Goal: Task Accomplishment & Management: Use online tool/utility

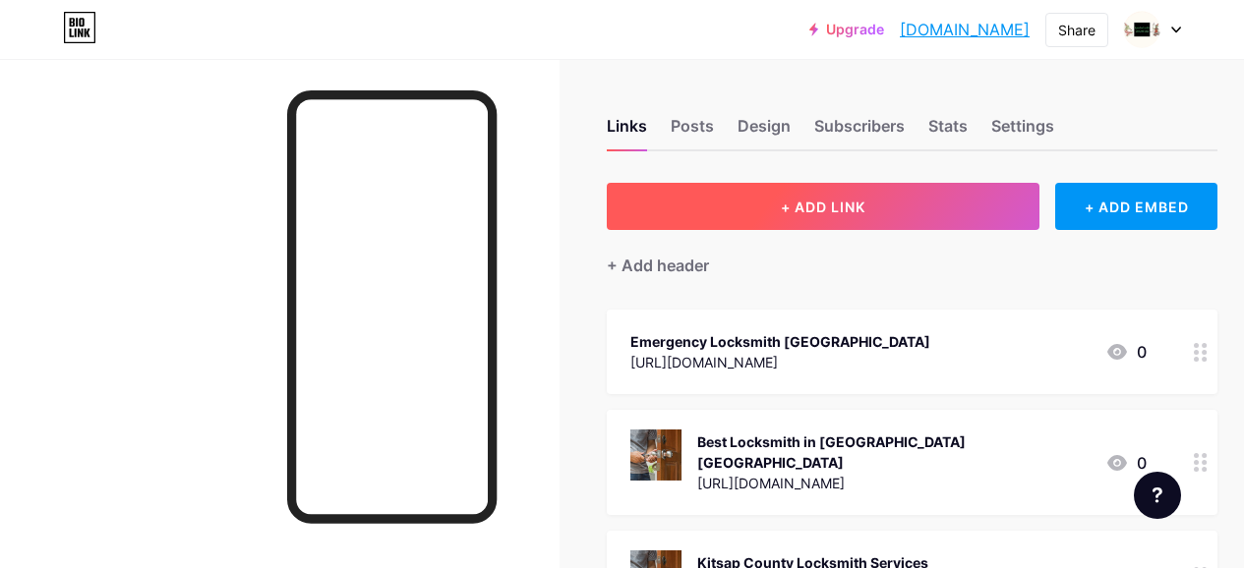
click at [795, 216] on button "+ ADD LINK" at bounding box center [823, 206] width 433 height 47
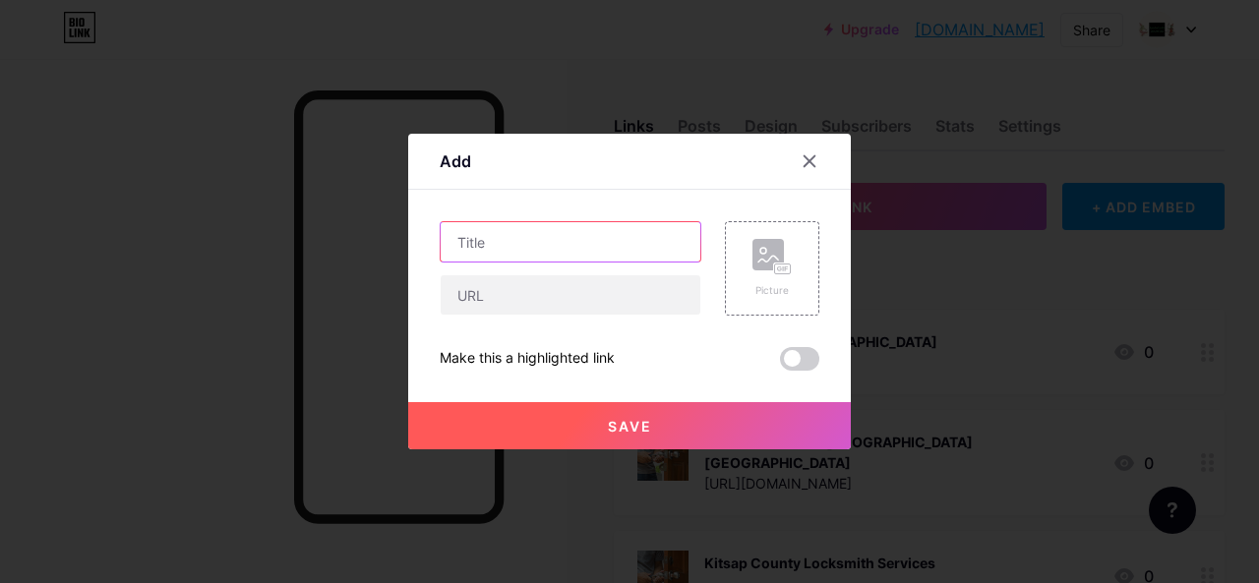
click at [512, 236] on input "text" at bounding box center [571, 241] width 260 height 39
click at [501, 238] on input "text" at bounding box center [571, 241] width 260 height 39
paste input "Rekeying Locks"
type input "Rekeying Locks"
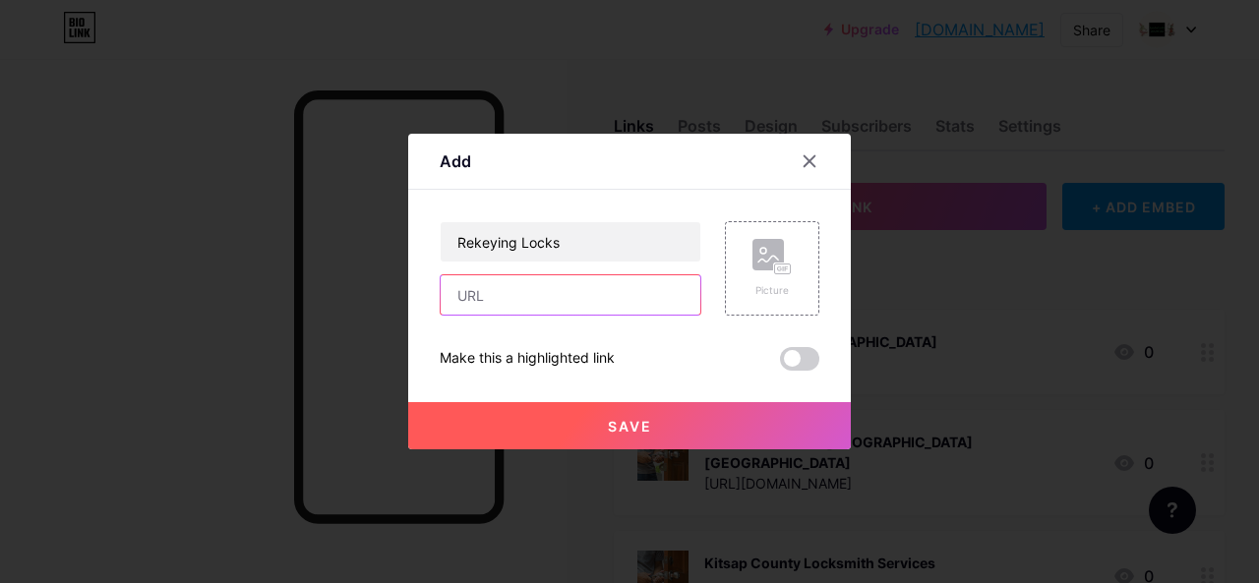
drag, startPoint x: 479, startPoint y: 301, endPoint x: 530, endPoint y: 362, distance: 79.6
click at [479, 301] on input "text" at bounding box center [571, 294] width 260 height 39
click at [459, 290] on input "text" at bounding box center [571, 294] width 260 height 39
paste input "[URL][DOMAIN_NAME]"
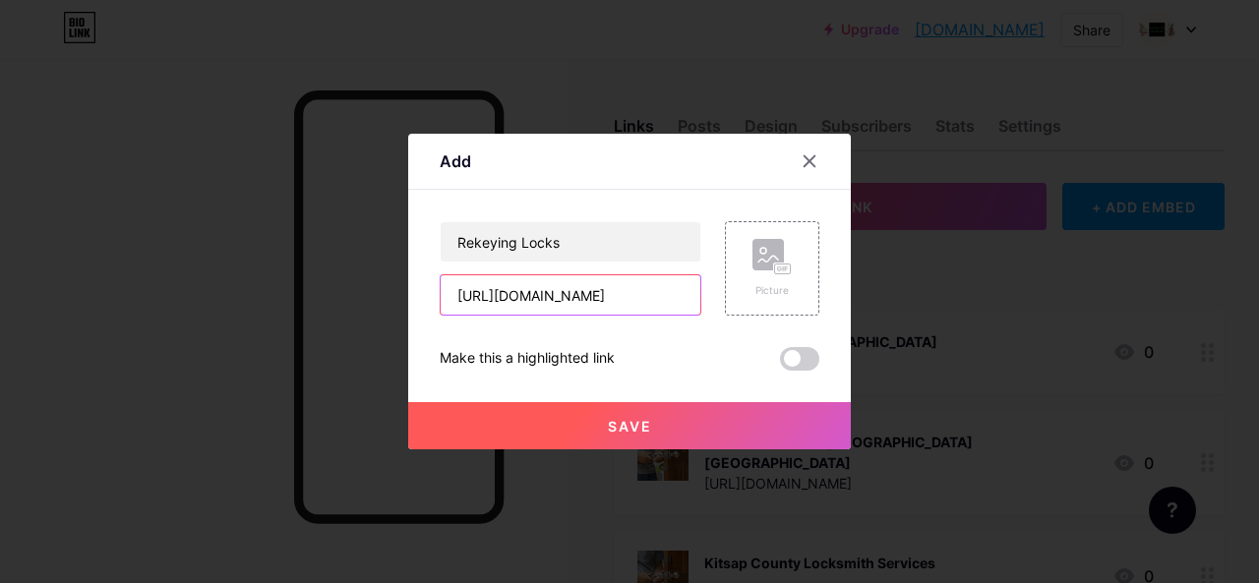
type input "[URL][DOMAIN_NAME]"
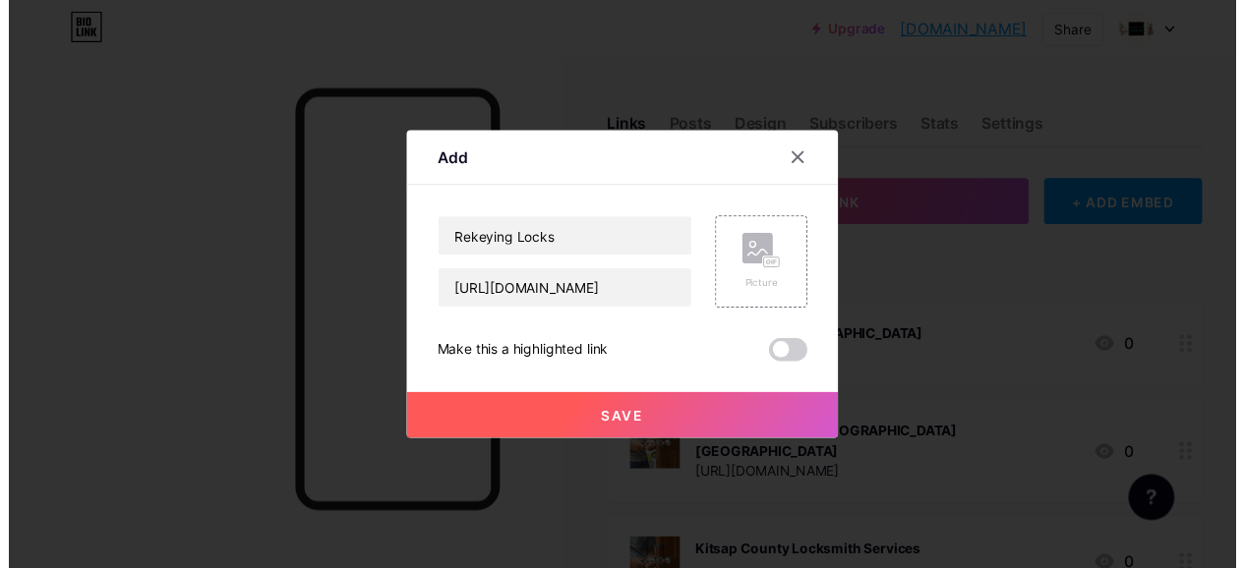
scroll to position [0, 0]
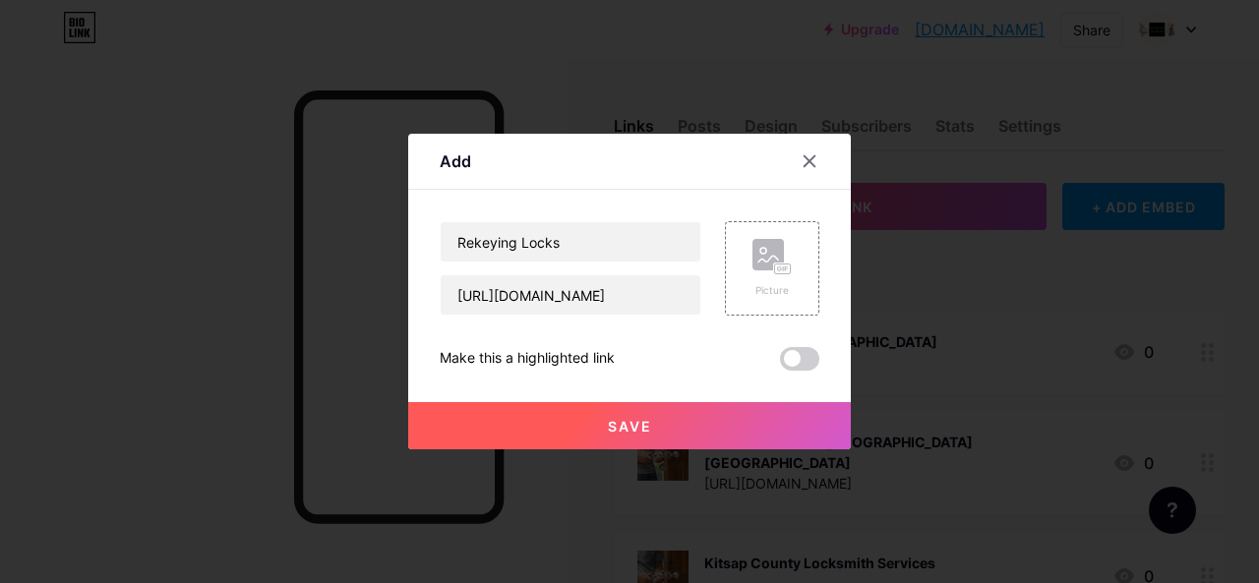
click at [654, 439] on button "Save" at bounding box center [629, 425] width 443 height 47
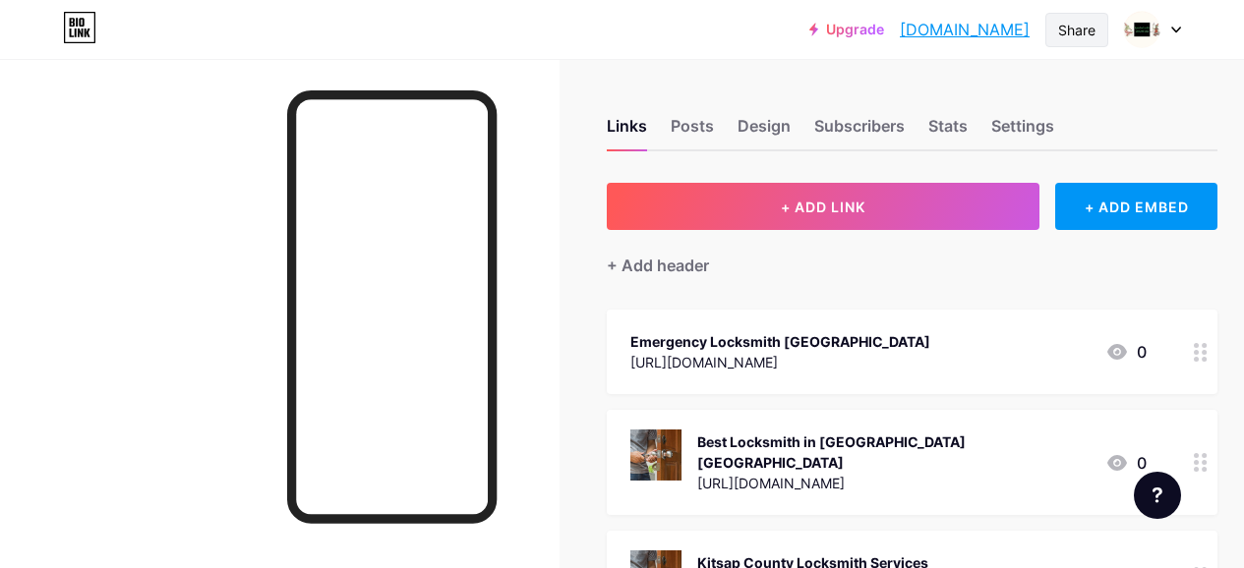
click at [1069, 29] on div "Share" at bounding box center [1076, 30] width 37 height 21
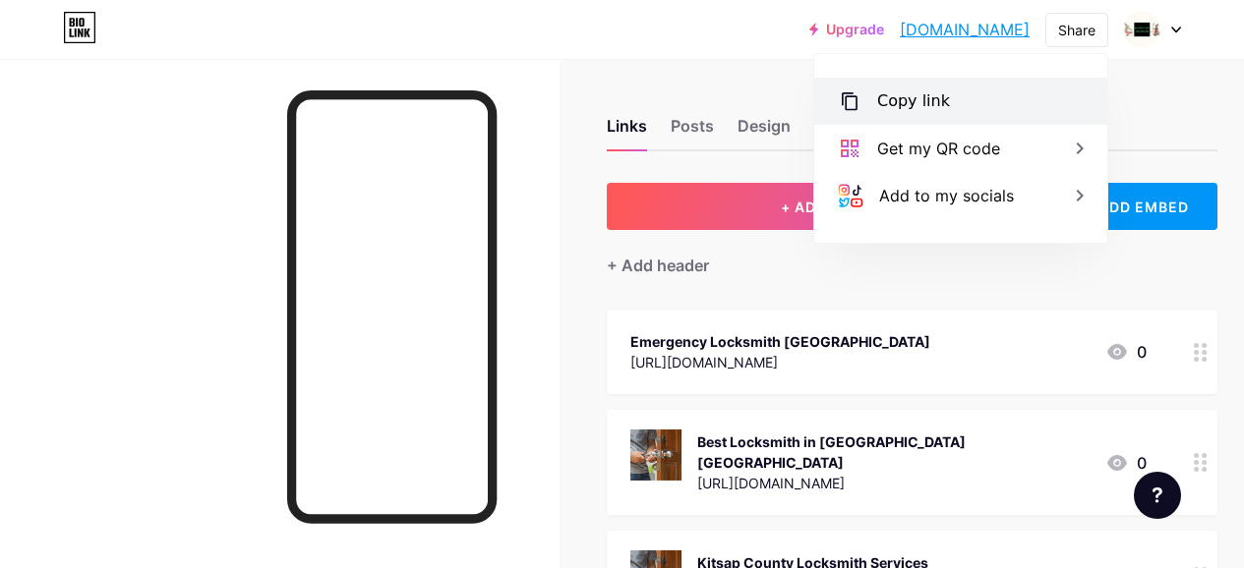
click at [939, 94] on div "Copy link" at bounding box center [913, 101] width 73 height 24
